Goal: Task Accomplishment & Management: Use online tool/utility

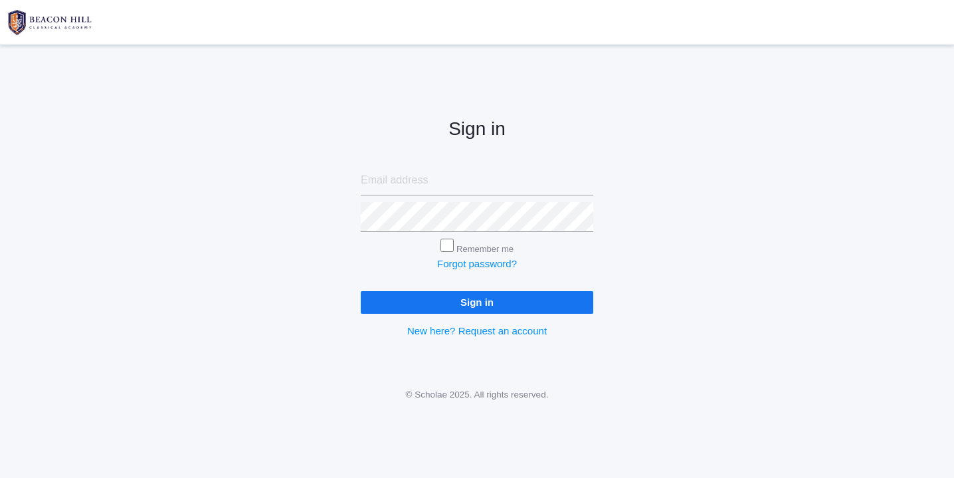
click at [387, 177] on input "email" at bounding box center [477, 180] width 232 height 30
type input "websterjl03@aol.com"
click at [487, 298] on input "Sign in" at bounding box center [477, 302] width 232 height 22
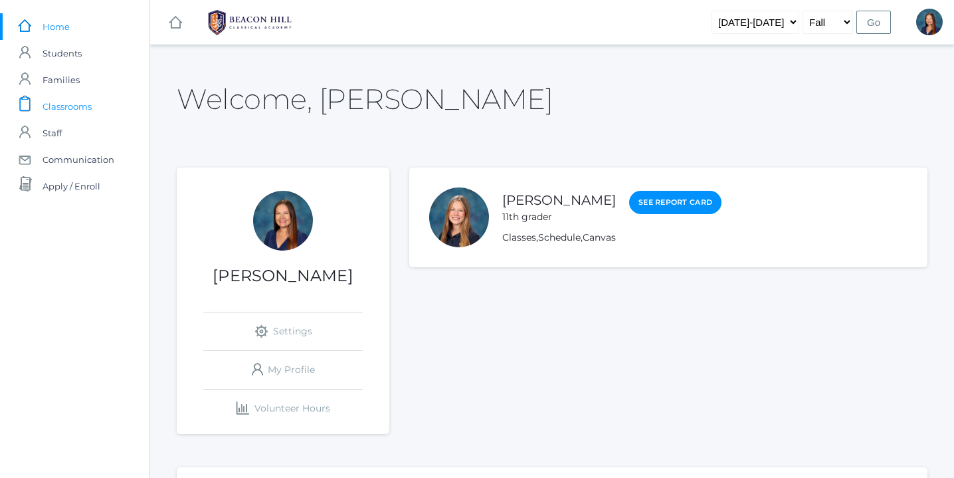
click at [70, 108] on span "Classrooms" at bounding box center [67, 106] width 49 height 27
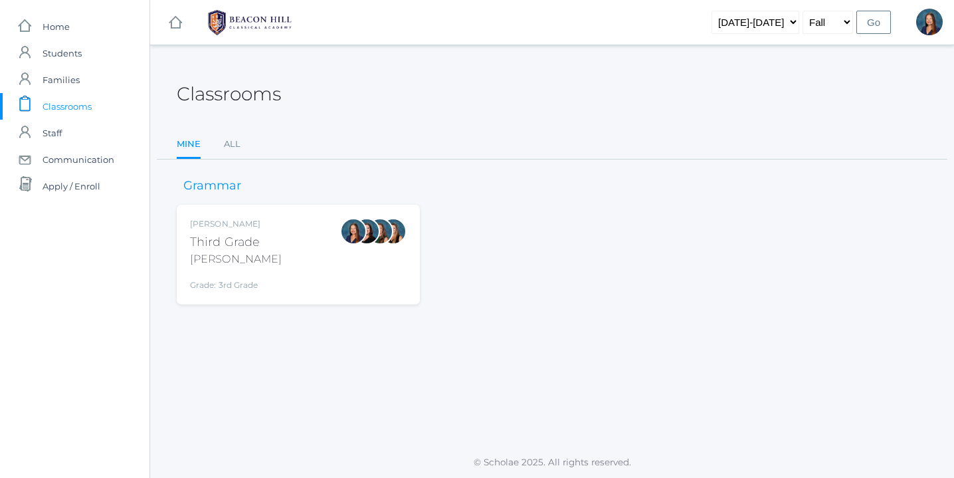
click at [293, 262] on div "[PERSON_NAME] Third Grade [PERSON_NAME] Grade: 3rd Grade 03LA" at bounding box center [298, 254] width 217 height 73
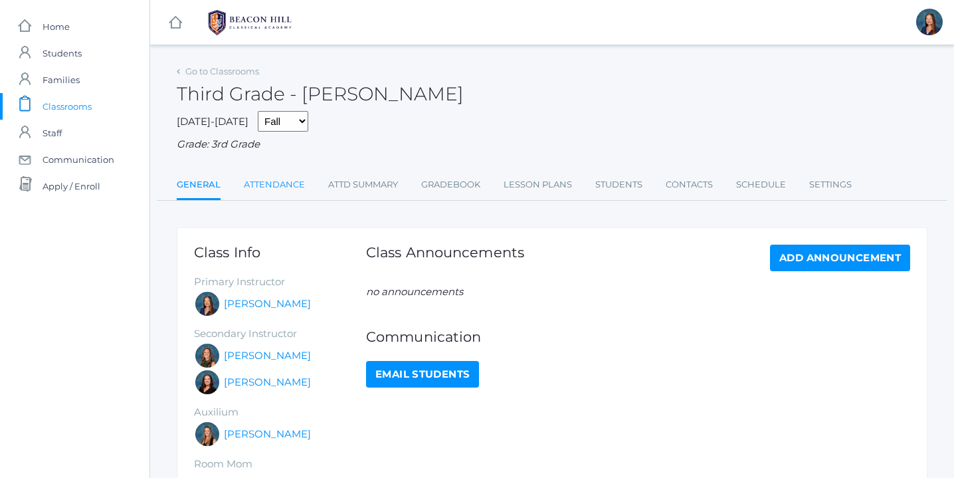
click at [275, 185] on link "Attendance" at bounding box center [274, 184] width 61 height 27
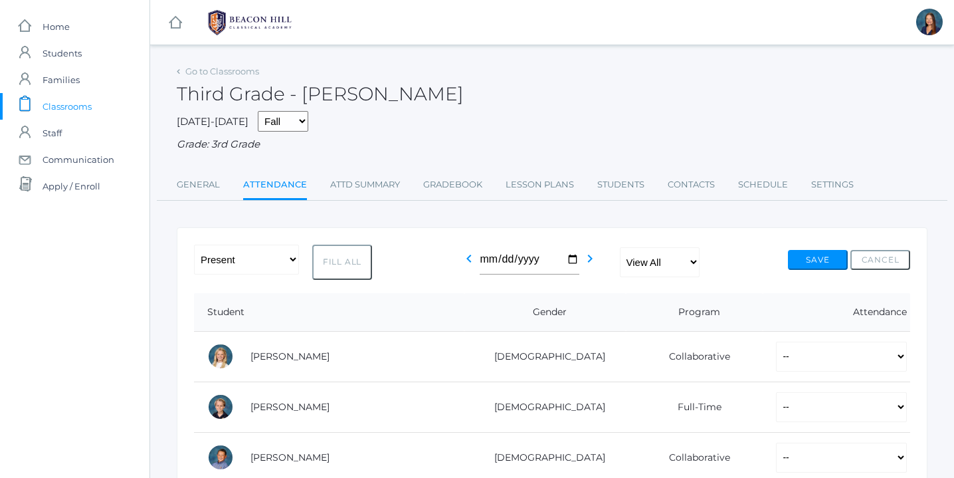
click at [341, 265] on button "Fill All" at bounding box center [342, 261] width 60 height 35
select select "P"
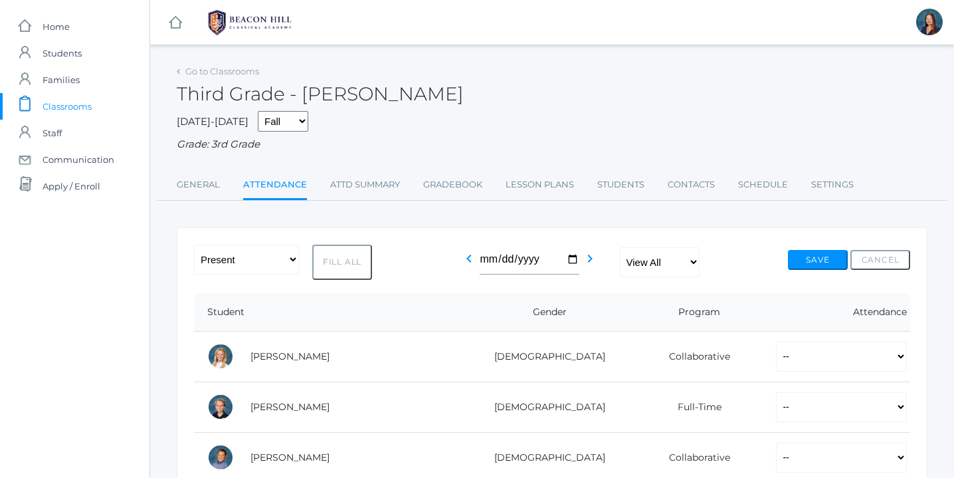
select select "P"
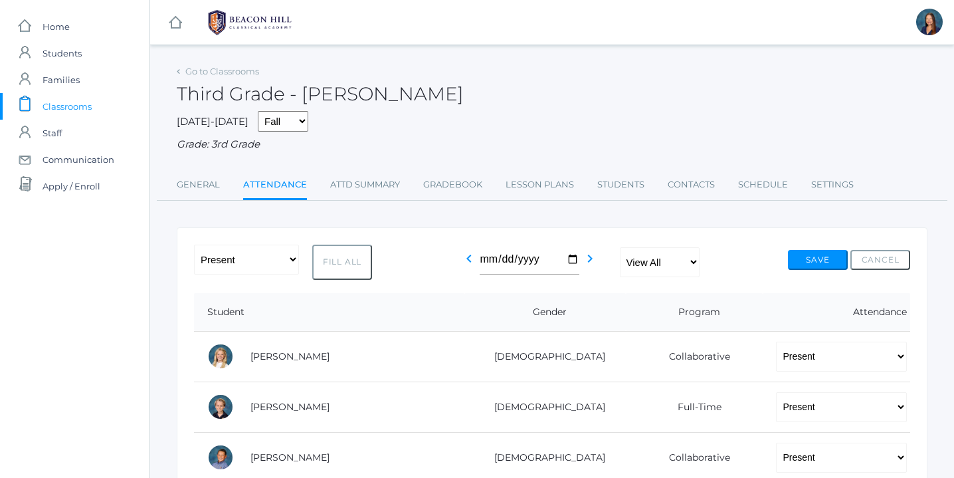
select select "P"
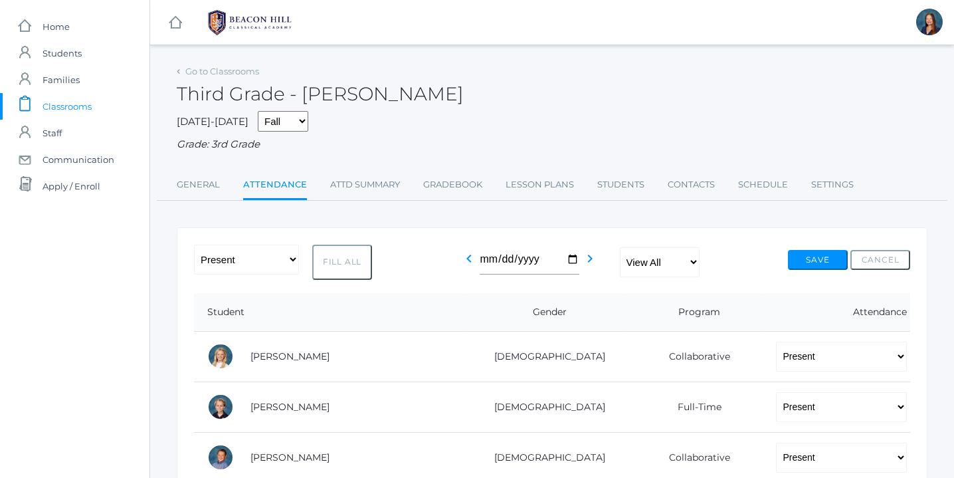
select select "P"
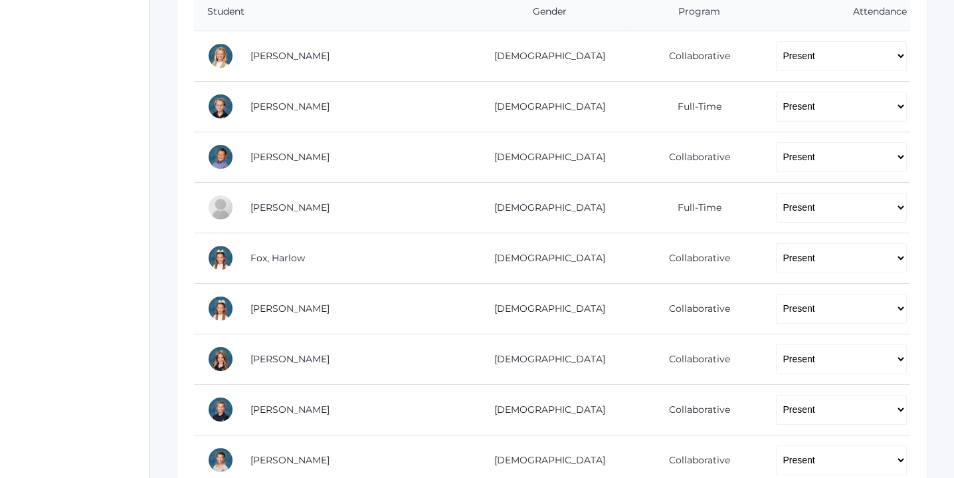
scroll to position [304, 0]
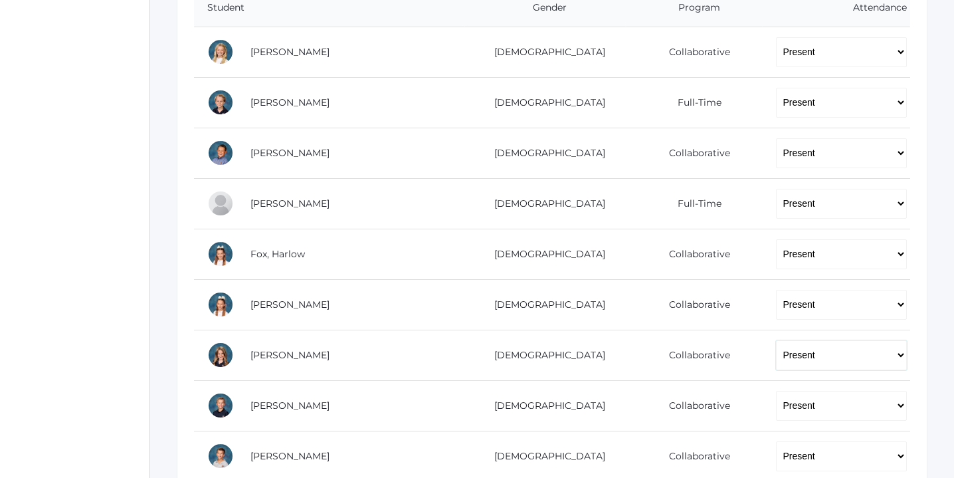
click at [899, 353] on select "-- Present Present-At-Home Tardy Excused Tardy Unexcused Absent Excused Absent …" at bounding box center [841, 355] width 131 height 30
select select "AE"
click at [776, 340] on select "-- Present Present-At-Home Tardy Excused Tardy Unexcused Absent Excused Absent …" at bounding box center [841, 355] width 131 height 30
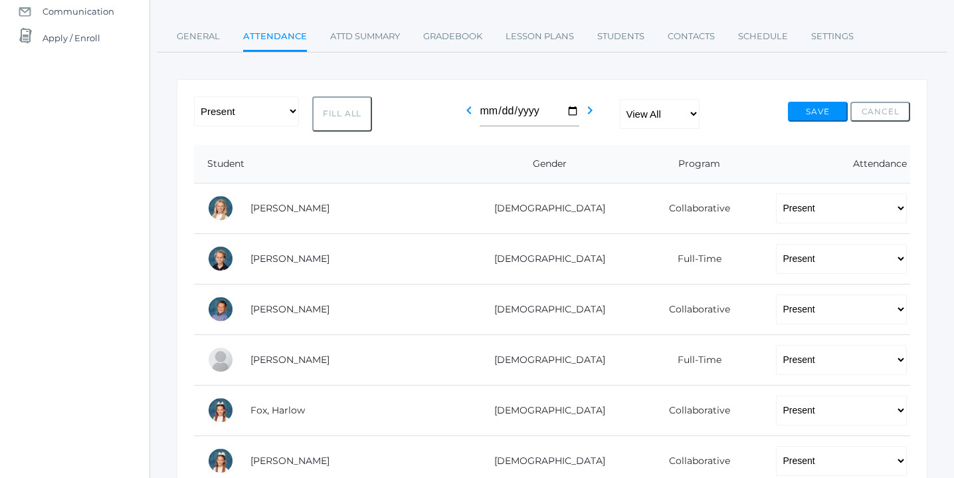
scroll to position [147, 0]
click at [818, 112] on button "Save" at bounding box center [818, 113] width 60 height 20
